Goal: Find specific page/section: Find specific page/section

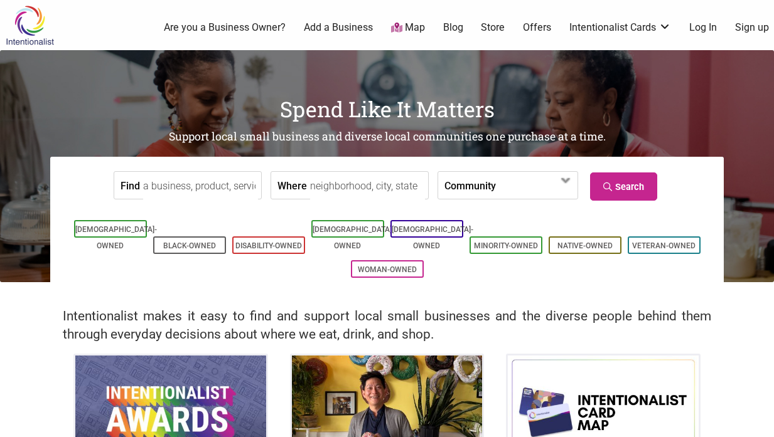
click at [218, 187] on input "Find" at bounding box center [200, 186] width 115 height 28
click at [651, 189] on link "Search" at bounding box center [623, 187] width 67 height 28
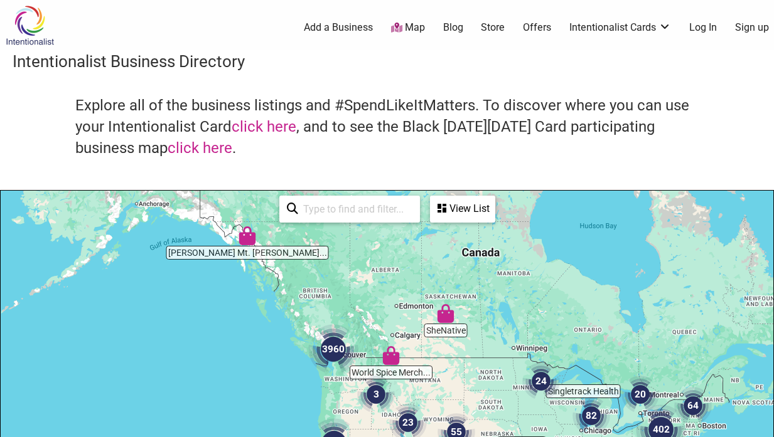
click at [449, 204] on div "View List" at bounding box center [462, 209] width 63 height 24
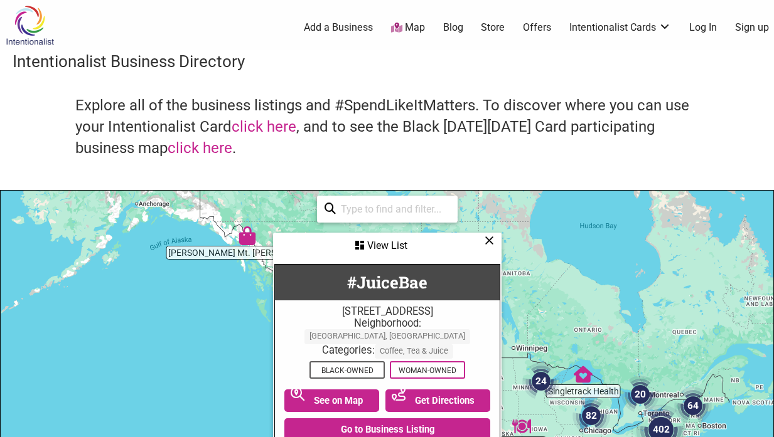
click at [333, 217] on icon at bounding box center [329, 212] width 11 height 19
click at [351, 213] on input "search" at bounding box center [393, 209] width 114 height 24
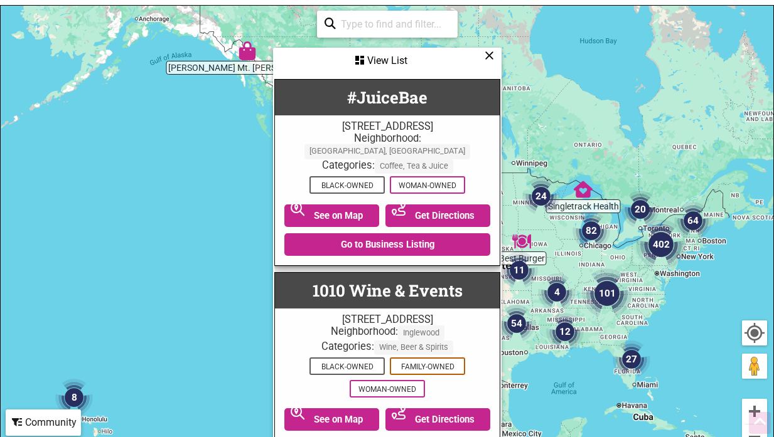
scroll to position [251, 0]
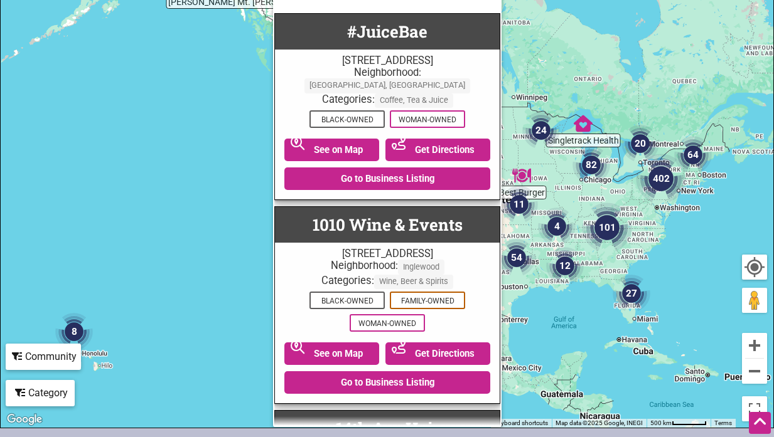
click at [49, 383] on div "Category" at bounding box center [40, 394] width 67 height 24
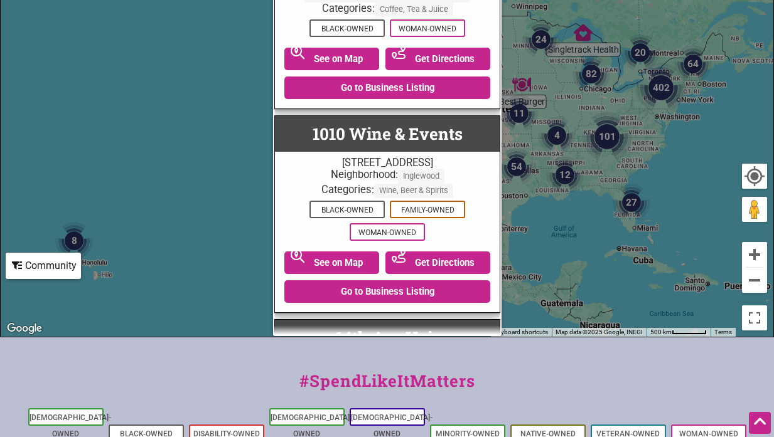
scroll to position [377, 0]
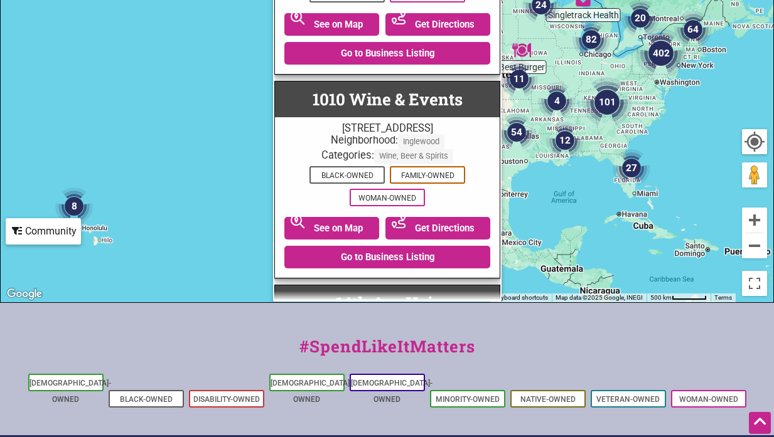
click at [51, 230] on div "Community" at bounding box center [43, 232] width 73 height 24
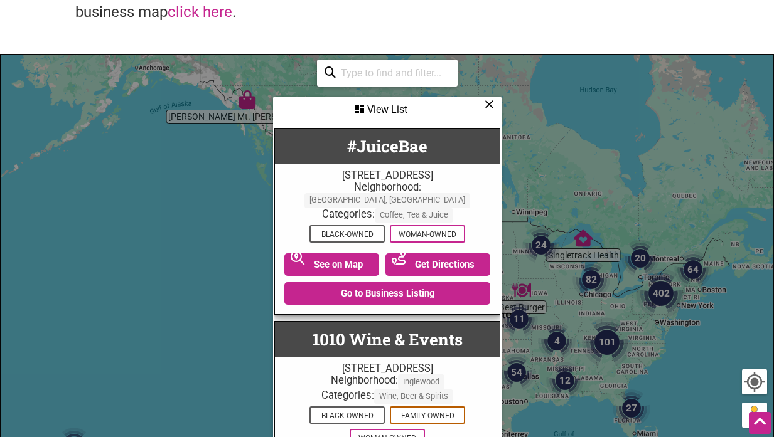
scroll to position [63, 0]
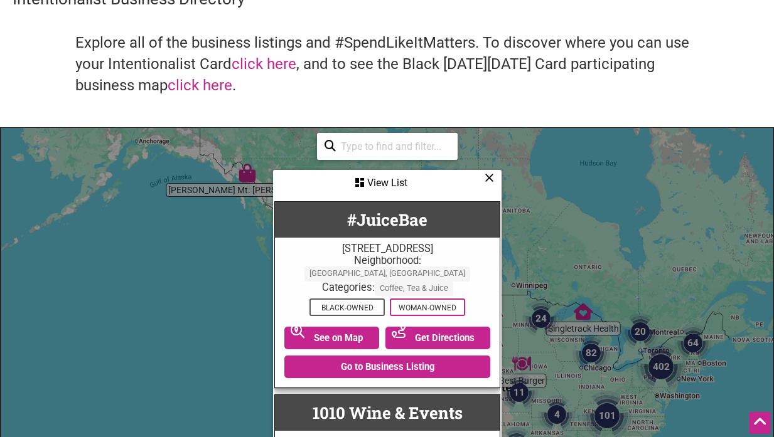
click at [389, 186] on div "View List" at bounding box center [387, 183] width 226 height 24
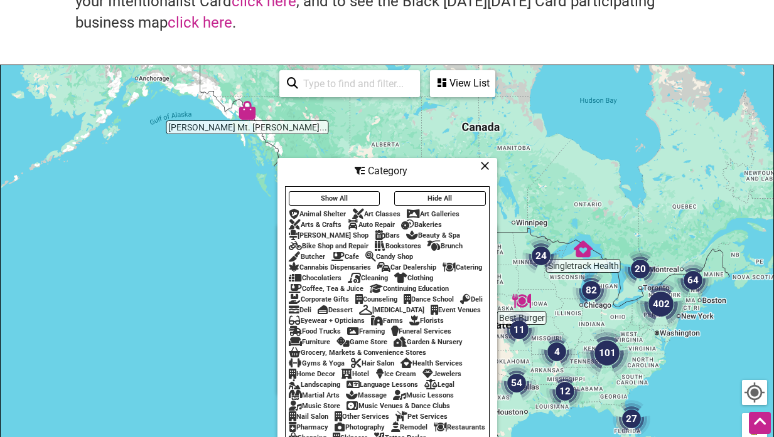
scroll to position [188, 0]
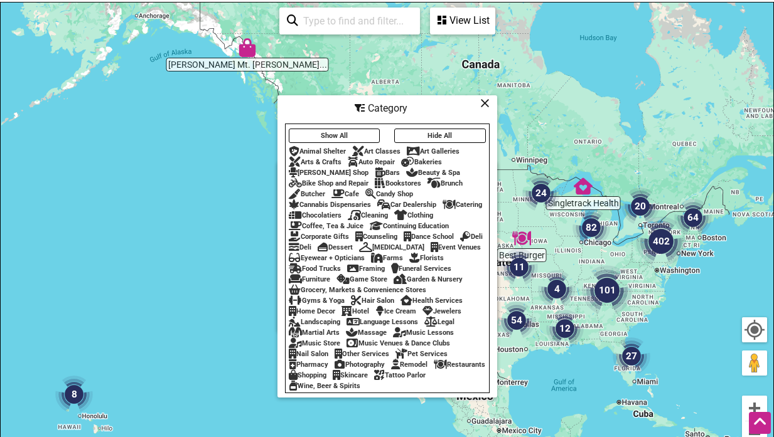
click at [441, 357] on div "Show All Hide All Animal Shelter Art Classes Art Galleries Arts & Crafts Auto R…" at bounding box center [387, 259] width 203 height 266
click at [422, 358] on div "Pet Services" at bounding box center [421, 354] width 52 height 8
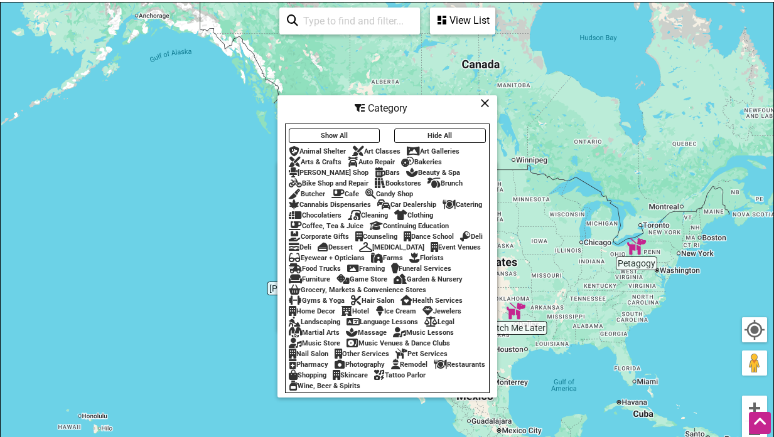
click at [429, 358] on div "Pet Services" at bounding box center [421, 354] width 52 height 8
click at [472, 17] on div "View List" at bounding box center [462, 21] width 63 height 24
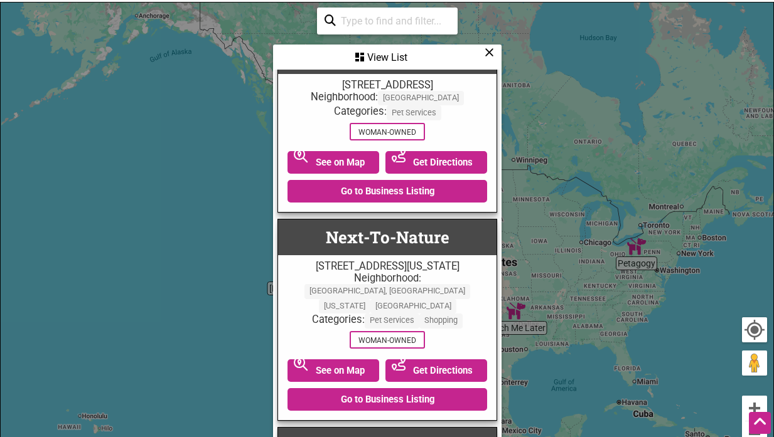
scroll to position [541, 0]
